Goal: Task Accomplishment & Management: Use online tool/utility

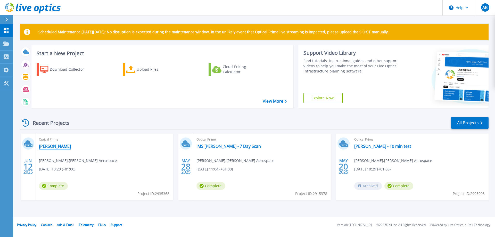
click at [61, 146] on link "[PERSON_NAME]" at bounding box center [55, 146] width 32 height 5
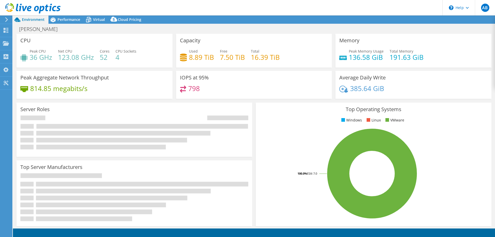
select select "EULondon"
select select "GBP"
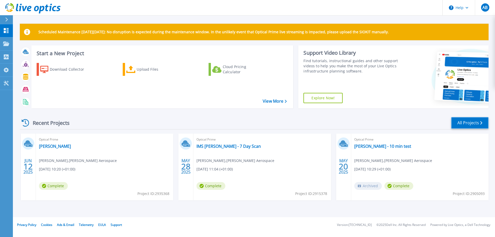
click at [464, 123] on link "All Projects" at bounding box center [469, 123] width 37 height 12
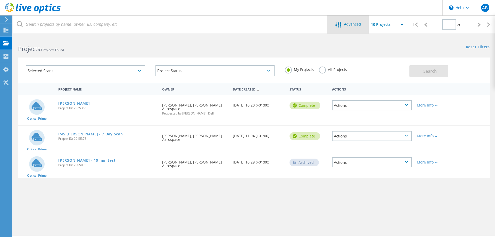
click at [353, 24] on span "Advanced" at bounding box center [352, 24] width 17 height 4
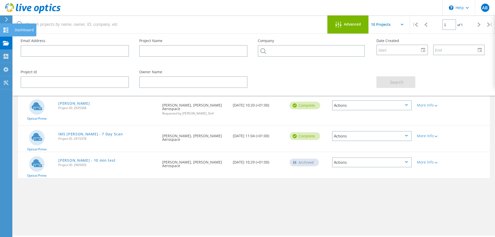
click at [8, 30] on use at bounding box center [6, 30] width 5 height 5
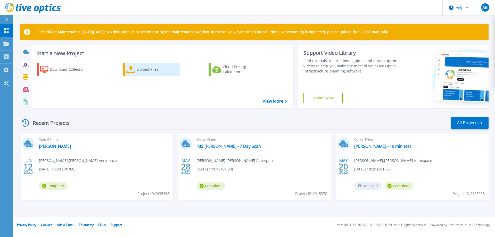
click at [143, 70] on div "Upload Files" at bounding box center [157, 69] width 41 height 10
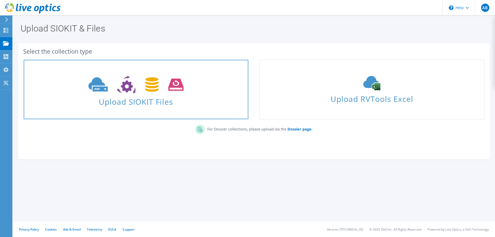
click at [120, 92] on icon at bounding box center [135, 85] width 95 height 18
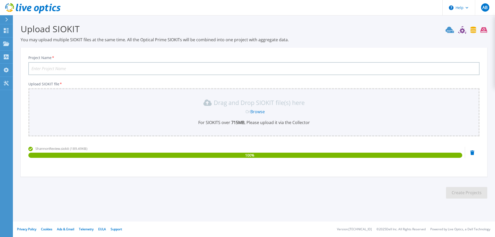
click at [78, 63] on input "Project Name *" at bounding box center [253, 68] width 451 height 13
type input "[PERSON_NAME] Review"
click at [465, 191] on button "Create Projects" at bounding box center [466, 193] width 41 height 12
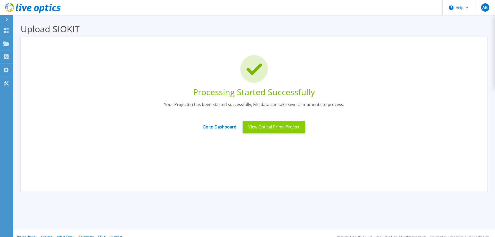
click at [265, 128] on button "View Optical Prime Project" at bounding box center [274, 127] width 63 height 12
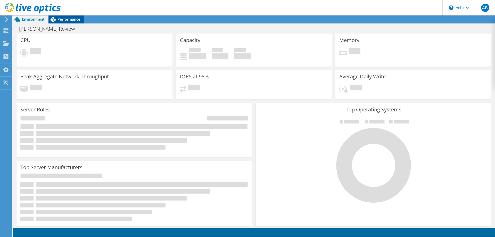
click at [68, 31] on div "[PERSON_NAME] Review Print" at bounding box center [254, 29] width 482 height 10
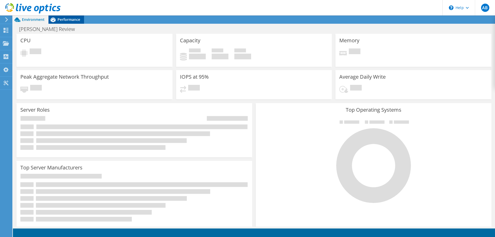
click at [68, 20] on span "Performance" at bounding box center [68, 19] width 23 height 5
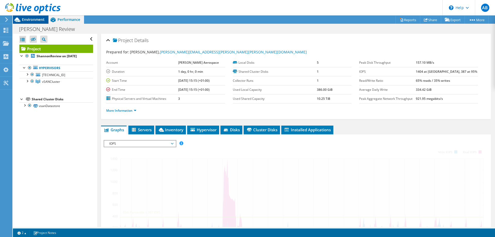
click at [33, 19] on span "Environment" at bounding box center [33, 19] width 23 height 5
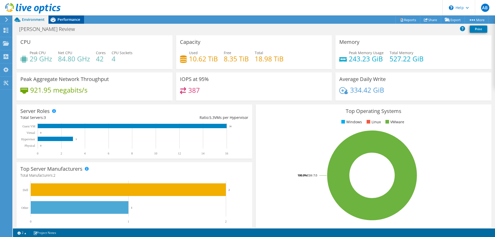
click at [62, 20] on span "Performance" at bounding box center [68, 19] width 23 height 5
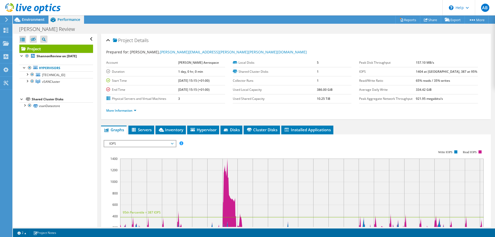
click at [32, 17] on div at bounding box center [30, 8] width 61 height 17
click at [6, 30] on use at bounding box center [6, 30] width 5 height 5
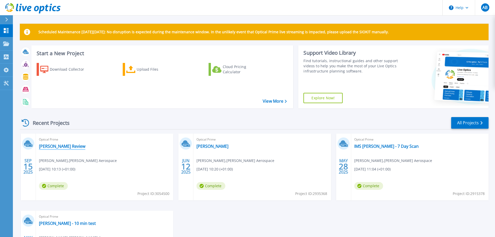
click at [55, 146] on link "[PERSON_NAME] Review" at bounding box center [62, 146] width 46 height 5
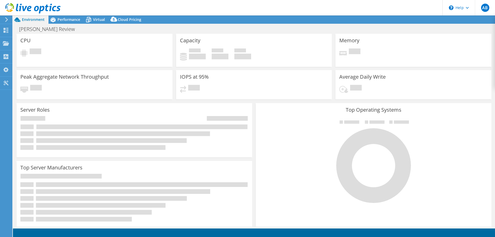
select select "USD"
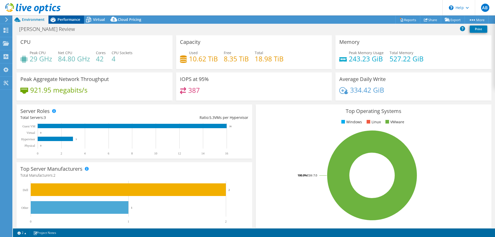
click at [64, 19] on span "Performance" at bounding box center [68, 19] width 23 height 5
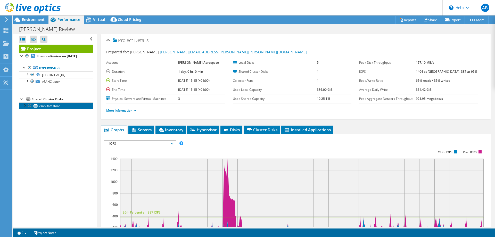
click at [52, 106] on link "vsanDatastore" at bounding box center [56, 105] width 74 height 7
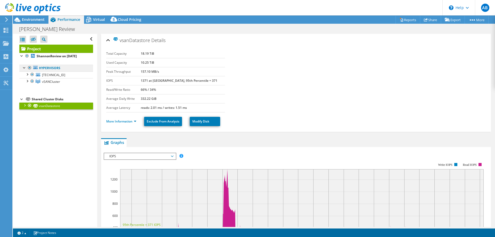
click at [48, 69] on link "Hypervisors" at bounding box center [56, 68] width 74 height 7
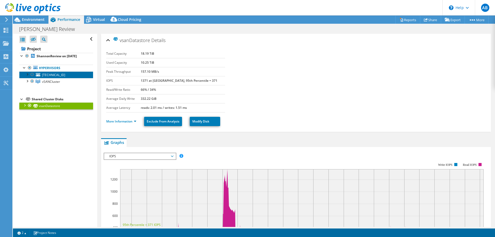
click at [47, 75] on span "172.22.78.18" at bounding box center [53, 75] width 23 height 4
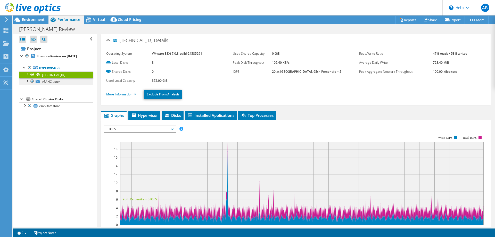
click at [51, 83] on span "vSANCluster" at bounding box center [51, 81] width 18 height 4
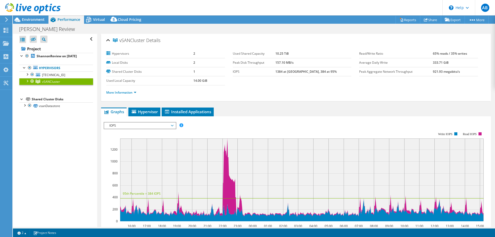
click at [26, 81] on div at bounding box center [26, 80] width 5 height 5
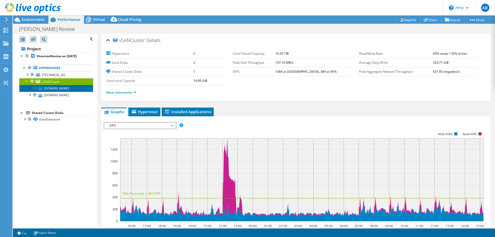
click at [58, 88] on link "[DOMAIN_NAME]" at bounding box center [56, 88] width 74 height 7
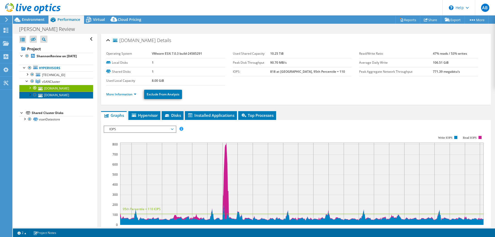
click at [63, 95] on link "[DOMAIN_NAME]" at bounding box center [56, 95] width 74 height 7
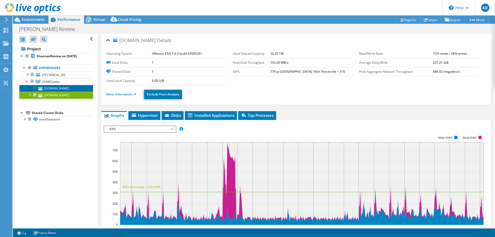
click at [61, 88] on link "[DOMAIN_NAME]" at bounding box center [56, 88] width 74 height 7
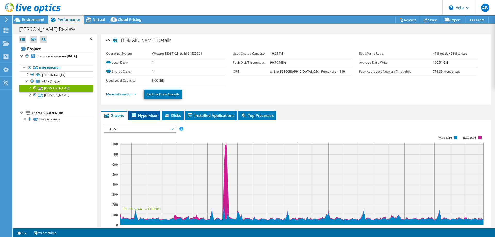
click at [143, 114] on span "Hypervisor" at bounding box center [144, 115] width 27 height 5
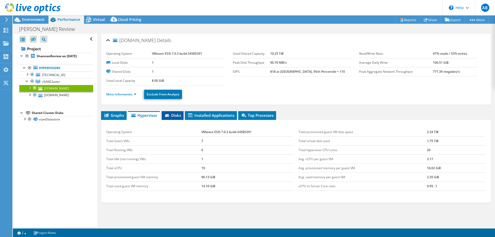
click at [174, 114] on span "Disks" at bounding box center [172, 115] width 17 height 5
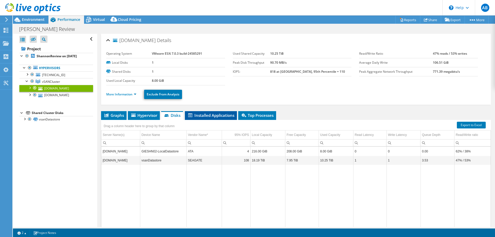
click at [210, 113] on span "Installed Applications" at bounding box center [210, 115] width 47 height 5
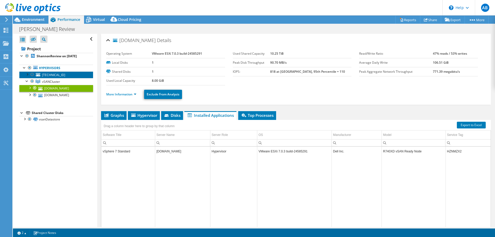
click at [52, 75] on span "[TECHNICAL_ID]" at bounding box center [53, 75] width 23 height 4
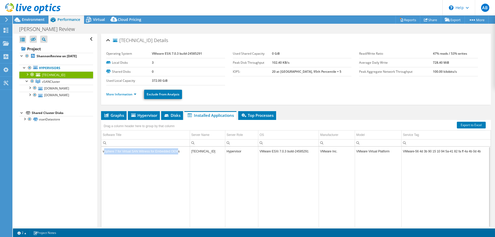
drag, startPoint x: 104, startPoint y: 151, endPoint x: 177, endPoint y: 151, distance: 72.9
click at [177, 151] on td "vSphere 7 for Virtual SAN Witness for Embedded OEMs" at bounding box center [145, 151] width 88 height 9
click at [173, 165] on td "Data grid" at bounding box center [145, 192] width 88 height 73
click at [29, 19] on span "Environment" at bounding box center [33, 19] width 23 height 5
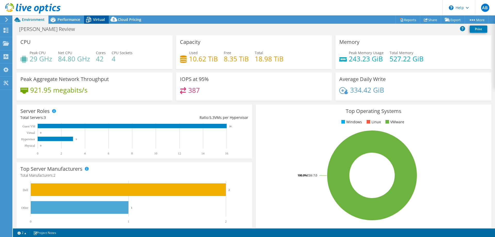
click at [98, 19] on span "Virtual" at bounding box center [99, 19] width 12 height 5
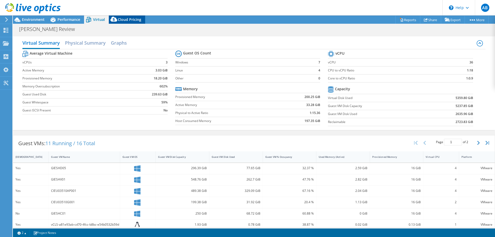
click at [128, 19] on span "Cloud Pricing" at bounding box center [129, 19] width 23 height 5
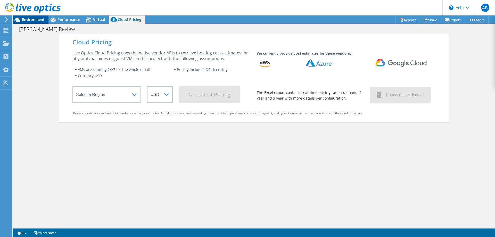
drag, startPoint x: 39, startPoint y: 18, endPoint x: 34, endPoint y: 18, distance: 5.0
click at [38, 18] on span "Environment" at bounding box center [33, 19] width 23 height 5
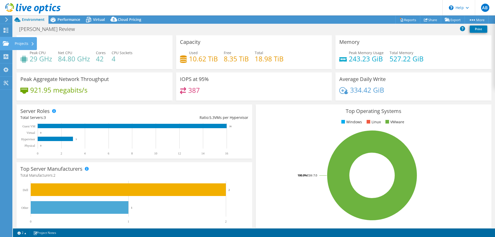
click at [4, 43] on icon at bounding box center [6, 43] width 6 height 5
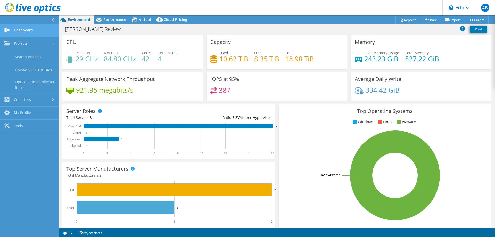
click at [21, 26] on link "Dashboard" at bounding box center [29, 30] width 59 height 13
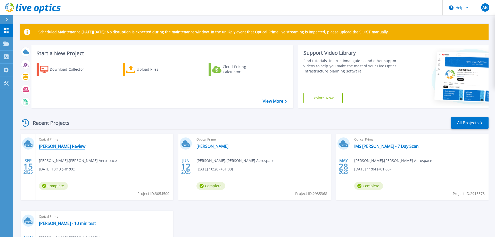
click at [57, 145] on link "Shannon Review" at bounding box center [62, 146] width 46 height 5
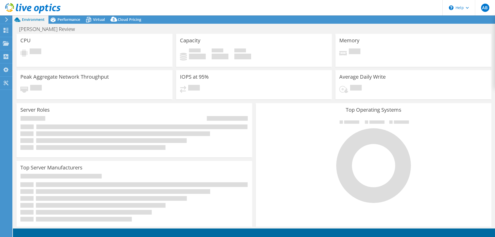
select select "USD"
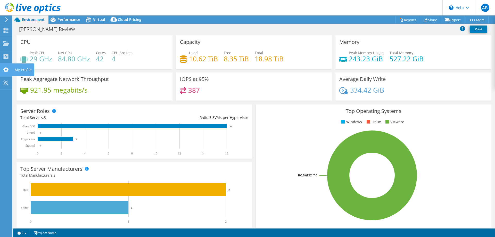
click at [5, 70] on icon at bounding box center [6, 69] width 6 height 5
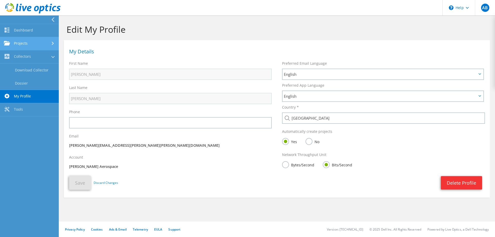
click at [25, 43] on link "Projects" at bounding box center [29, 43] width 59 height 13
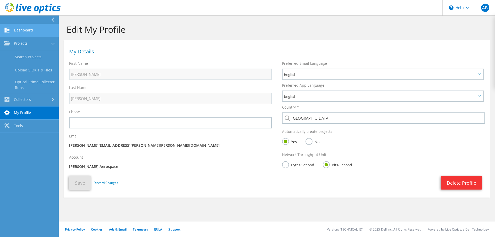
click at [24, 30] on link "Dashboard" at bounding box center [29, 30] width 59 height 13
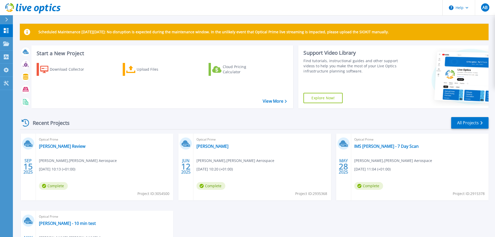
click at [52, 186] on span "Complete" at bounding box center [53, 186] width 29 height 8
click at [55, 145] on link "[PERSON_NAME] Review" at bounding box center [62, 146] width 46 height 5
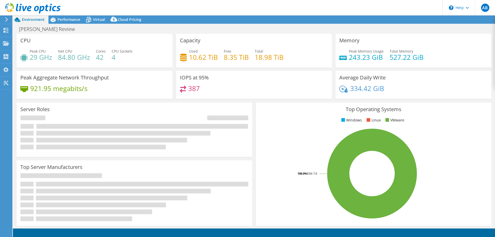
select select "USD"
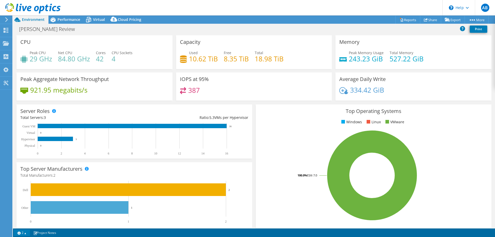
click at [25, 232] on link "2" at bounding box center [22, 232] width 16 height 6
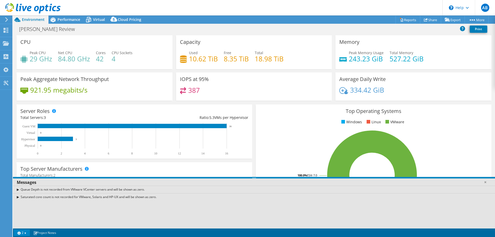
click at [25, 232] on link "2" at bounding box center [22, 232] width 16 height 6
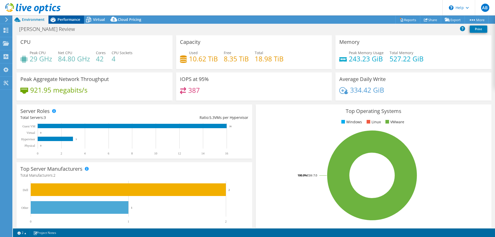
click at [69, 21] on span "Performance" at bounding box center [68, 19] width 23 height 5
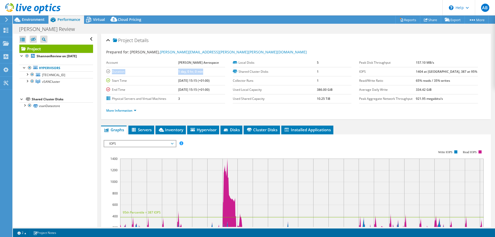
drag, startPoint x: 207, startPoint y: 73, endPoint x: 112, endPoint y: 72, distance: 94.9
click at [112, 72] on tr "Duration 1 day, 0 hr, 0 min" at bounding box center [165, 71] width 119 height 9
click at [155, 70] on label "Duration" at bounding box center [142, 71] width 72 height 5
